Goal: Check status: Check status

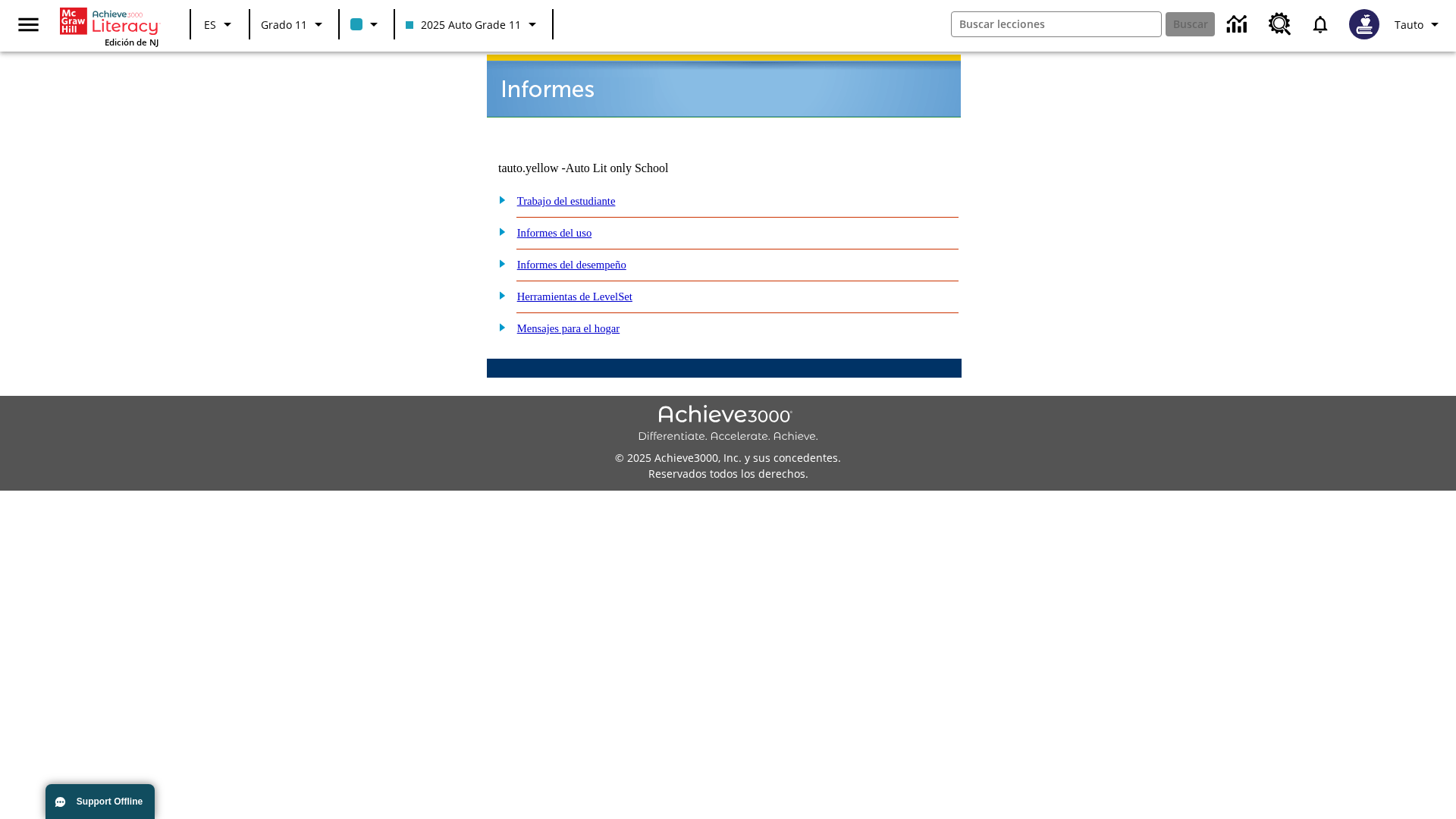
click at [567, 227] on link "Informes del uso" at bounding box center [554, 232] width 75 height 12
click at [0, 0] on link "¿Cuáles de mis estudiantes están usando el programa?" at bounding box center [0, 0] width 0 height 0
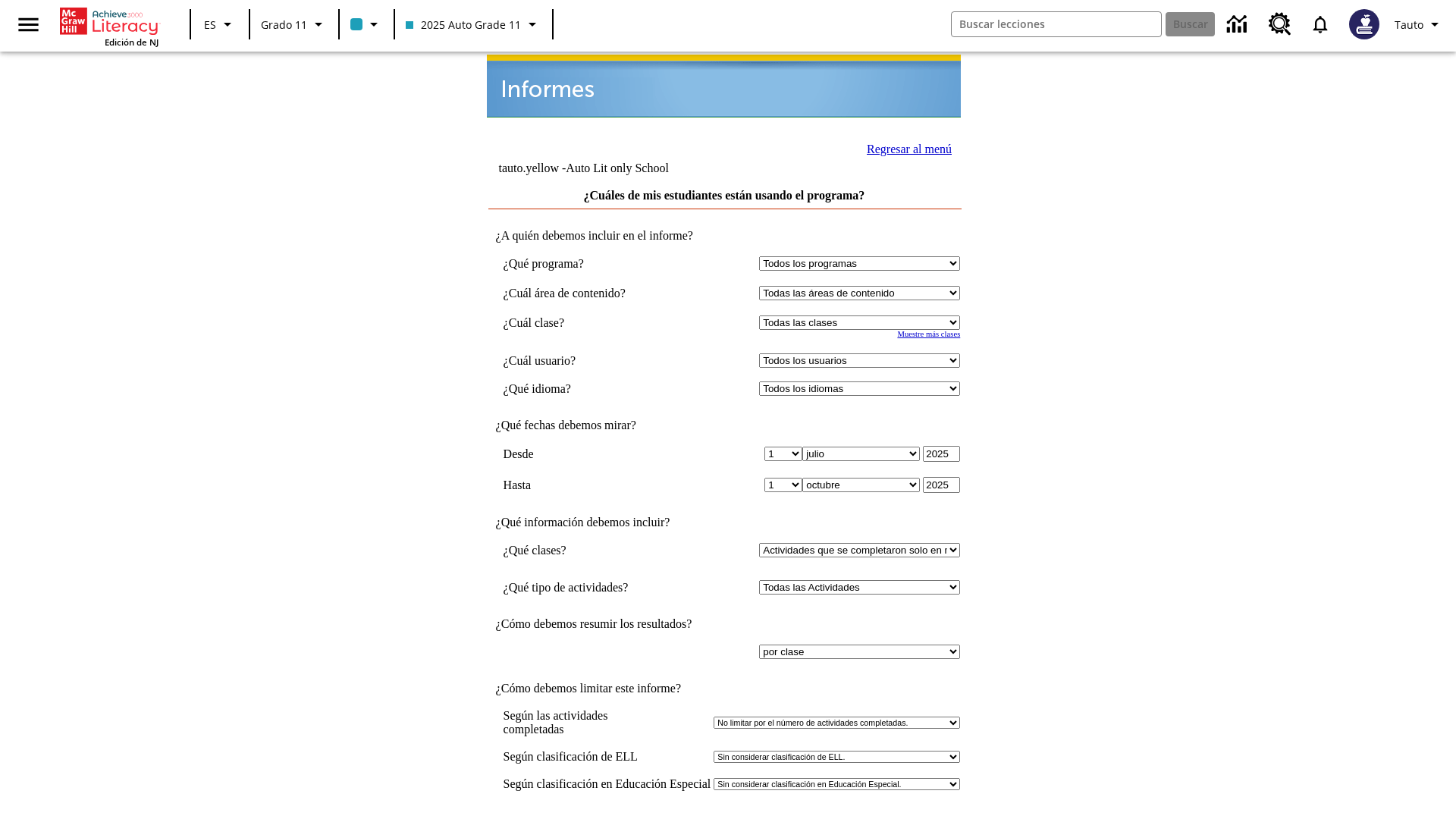
click at [905, 147] on link "Regresar al menú" at bounding box center [908, 149] width 85 height 13
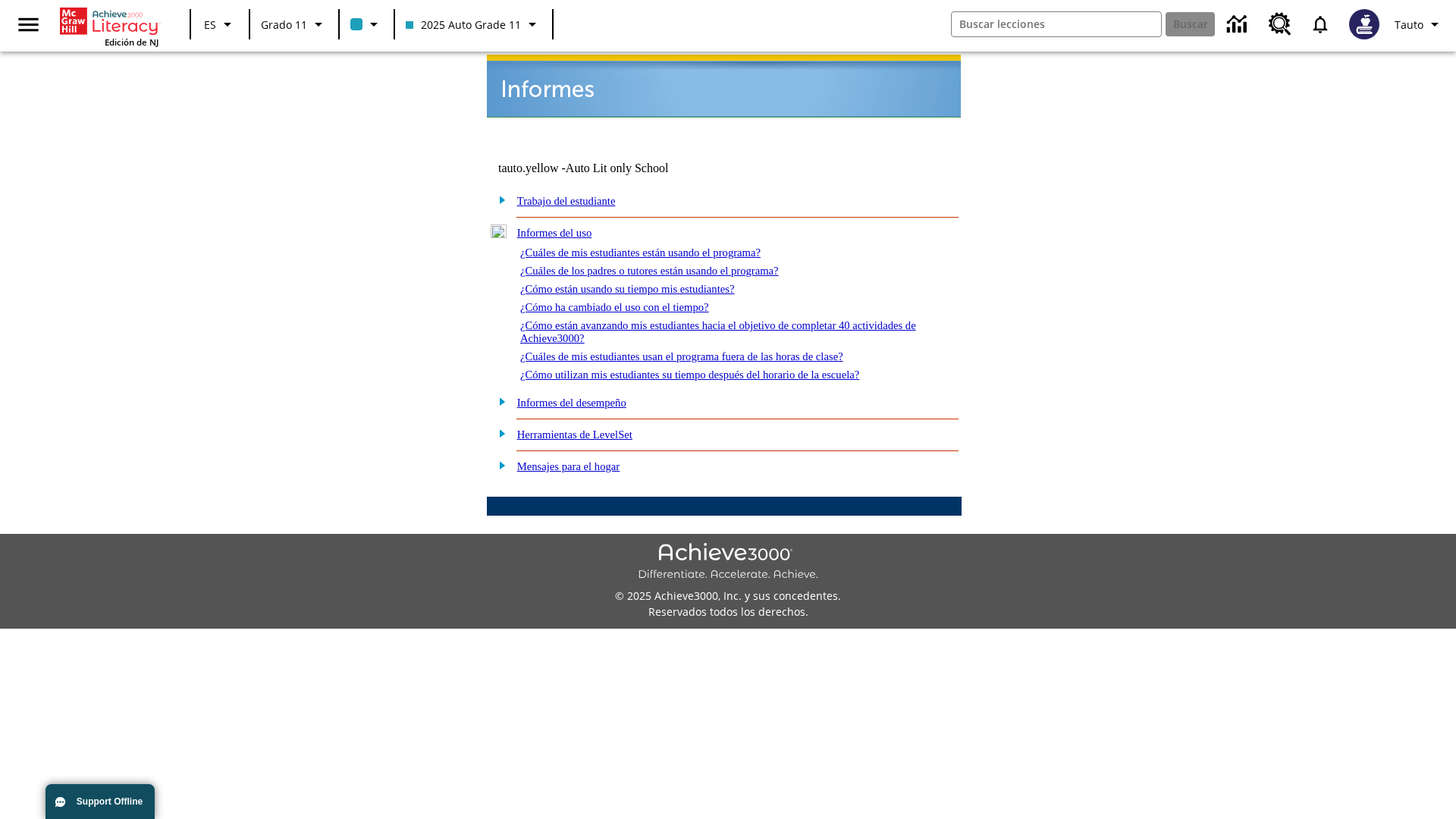
click at [646, 283] on link "¿Cómo están usando su tiempo mis estudiantes?" at bounding box center [627, 289] width 215 height 12
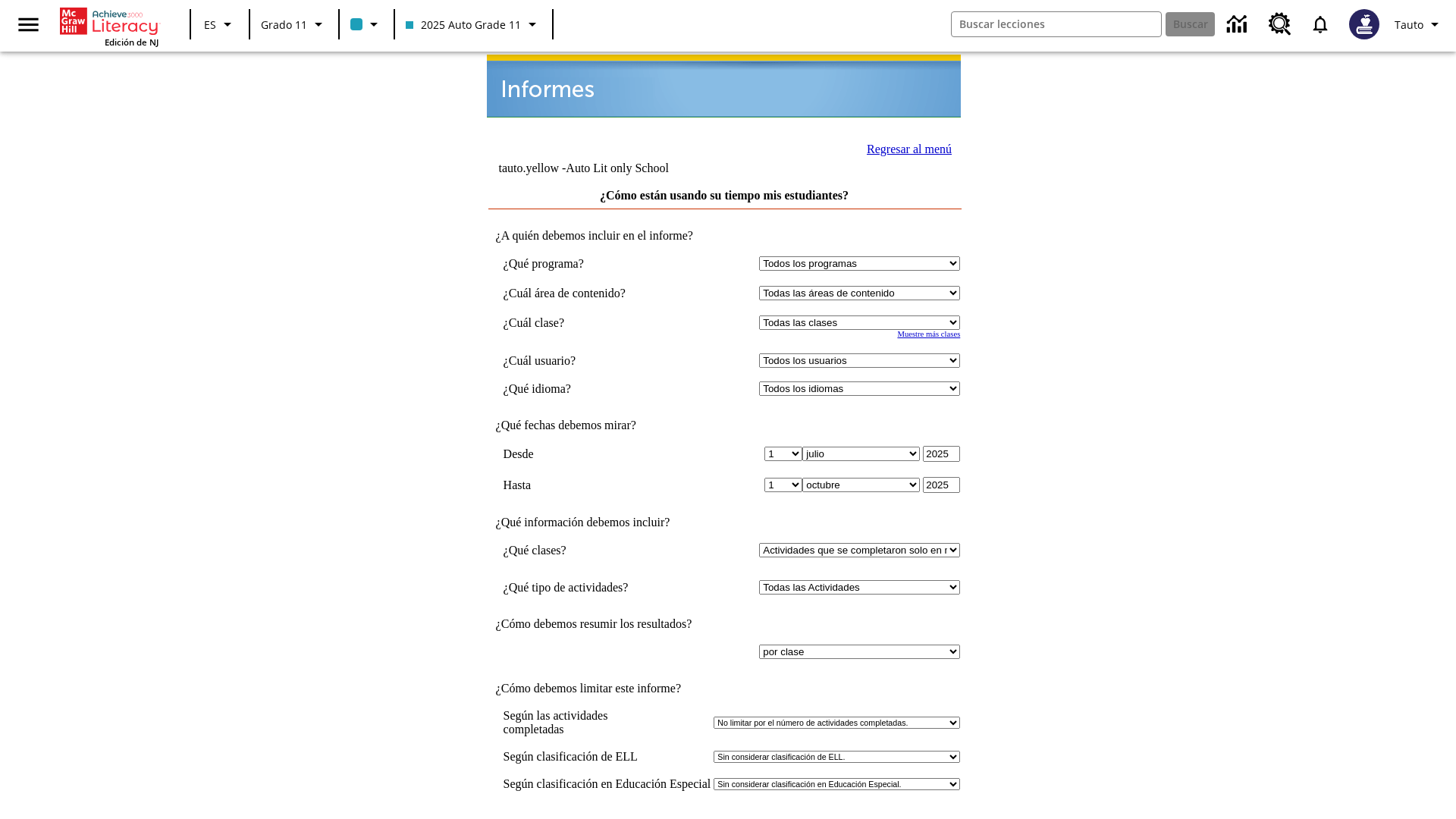
click at [905, 147] on link "Regresar al menú" at bounding box center [908, 149] width 85 height 13
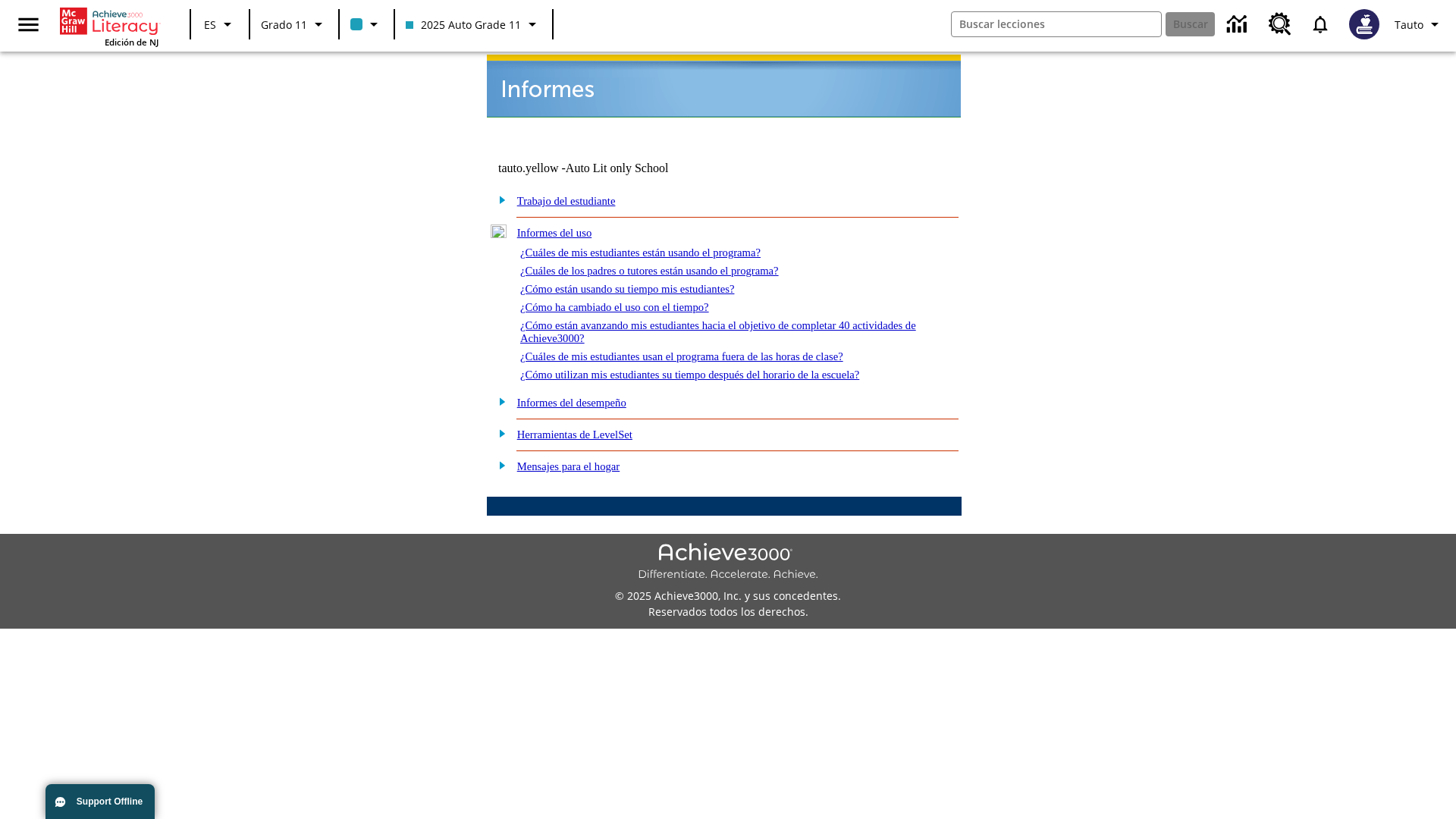
click at [716, 369] on link "¿Cómo utilizan mis estudiantes su tiempo después del horario de la escuela?" at bounding box center [690, 374] width 339 height 12
